Goal: Transaction & Acquisition: Purchase product/service

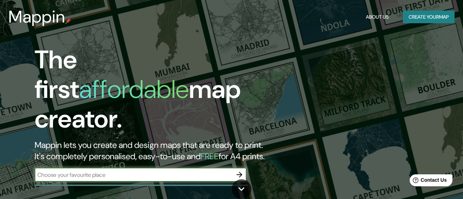
drag, startPoint x: 464, startPoint y: 29, endPoint x: 473, endPoint y: 17, distance: 15.6
click at [462, 17] on html "Mappin About Us Create your map The first affordable map creator. Mappin lets y…" at bounding box center [231, 99] width 463 height 199
click at [163, 171] on input "text" at bounding box center [134, 175] width 198 height 8
type input "[GEOGRAPHIC_DATA], Cauca [GEOGRAPHIC_DATA]"
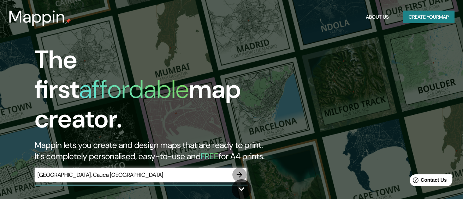
click at [237, 172] on icon "button" at bounding box center [239, 175] width 6 height 6
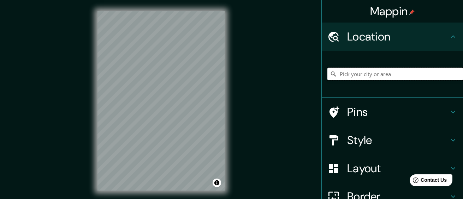
click at [350, 75] on input "Pick your city or area" at bounding box center [394, 74] width 135 height 13
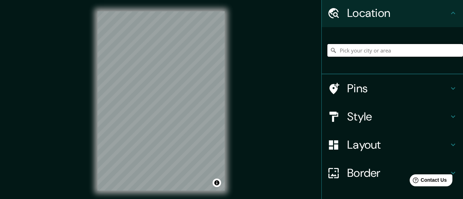
scroll to position [35, 0]
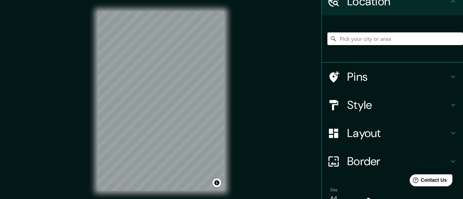
click at [352, 105] on h4 "Style" at bounding box center [398, 105] width 102 height 14
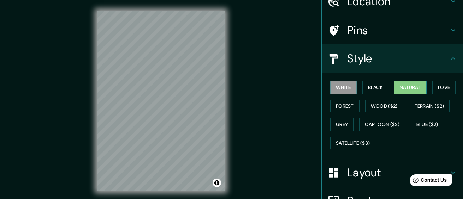
click at [399, 91] on button "Natural" at bounding box center [410, 87] width 32 height 13
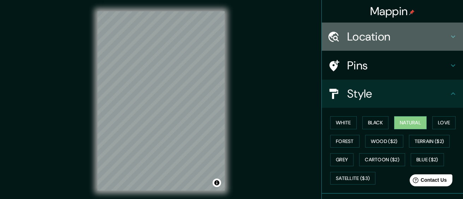
click at [387, 39] on h4 "Location" at bounding box center [398, 37] width 102 height 14
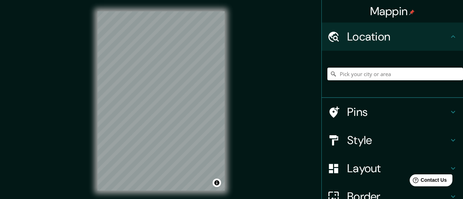
click at [360, 74] on input "Pick your city or area" at bounding box center [394, 74] width 135 height 13
click at [377, 76] on input "[GEOGRAPHIC_DATA], [GEOGRAPHIC_DATA], [GEOGRAPHIC_DATA] - [GEOGRAPHIC_DATA], 55…" at bounding box center [394, 74] width 135 height 13
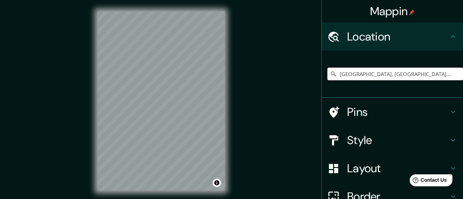
type input "f"
click at [377, 76] on input "Pick your city or area" at bounding box center [394, 74] width 135 height 13
type input "[GEOGRAPHIC_DATA], [GEOGRAPHIC_DATA], [GEOGRAPHIC_DATA]"
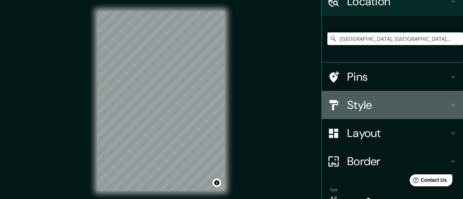
click at [369, 108] on h4 "Style" at bounding box center [398, 105] width 102 height 14
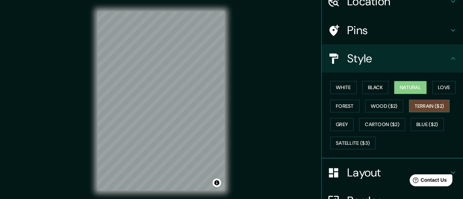
click at [432, 105] on button "Terrain ($2)" at bounding box center [429, 106] width 41 height 13
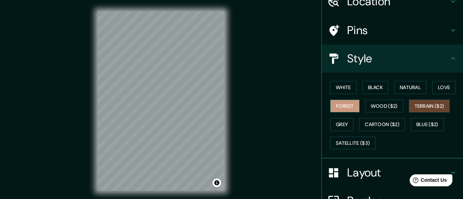
click at [342, 106] on button "Forest" at bounding box center [344, 106] width 29 height 13
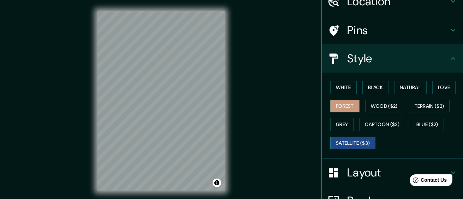
click at [350, 140] on button "Satellite ($3)" at bounding box center [352, 143] width 45 height 13
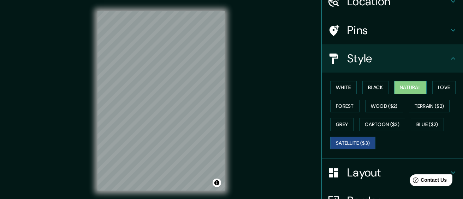
click at [417, 91] on button "Natural" at bounding box center [410, 87] width 32 height 13
click at [376, 86] on button "Black" at bounding box center [375, 87] width 26 height 13
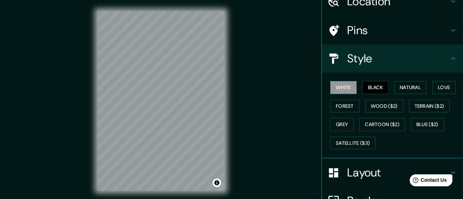
click at [340, 86] on button "White" at bounding box center [343, 87] width 26 height 13
click at [338, 107] on button "Forest" at bounding box center [344, 106] width 29 height 13
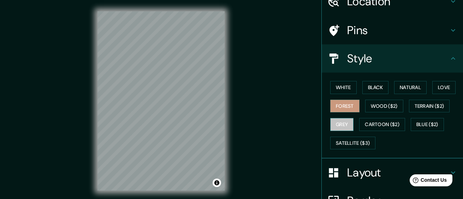
click at [342, 125] on button "Grey" at bounding box center [341, 124] width 23 height 13
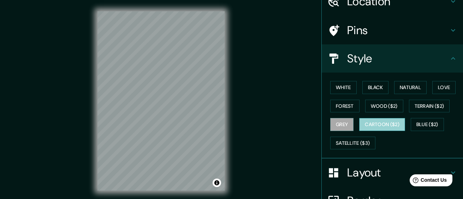
click at [382, 124] on button "Cartoon ($2)" at bounding box center [382, 124] width 46 height 13
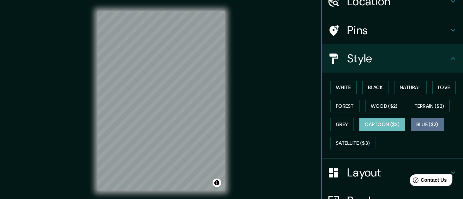
click at [411, 124] on button "Blue ($2)" at bounding box center [426, 124] width 33 height 13
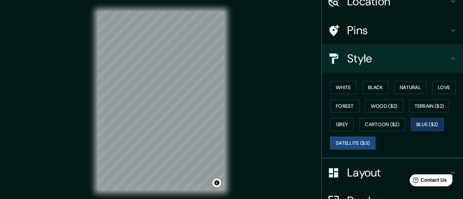
click at [353, 139] on button "Satellite ($3)" at bounding box center [352, 143] width 45 height 13
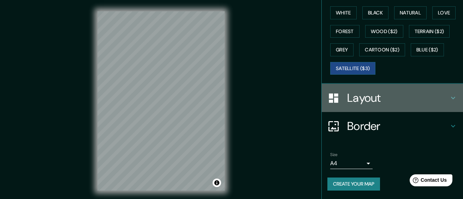
click at [412, 103] on h4 "Layout" at bounding box center [398, 98] width 102 height 14
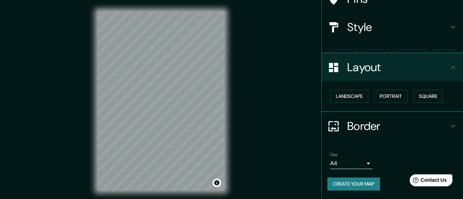
scroll to position [54, 0]
